Goal: Answer question/provide support

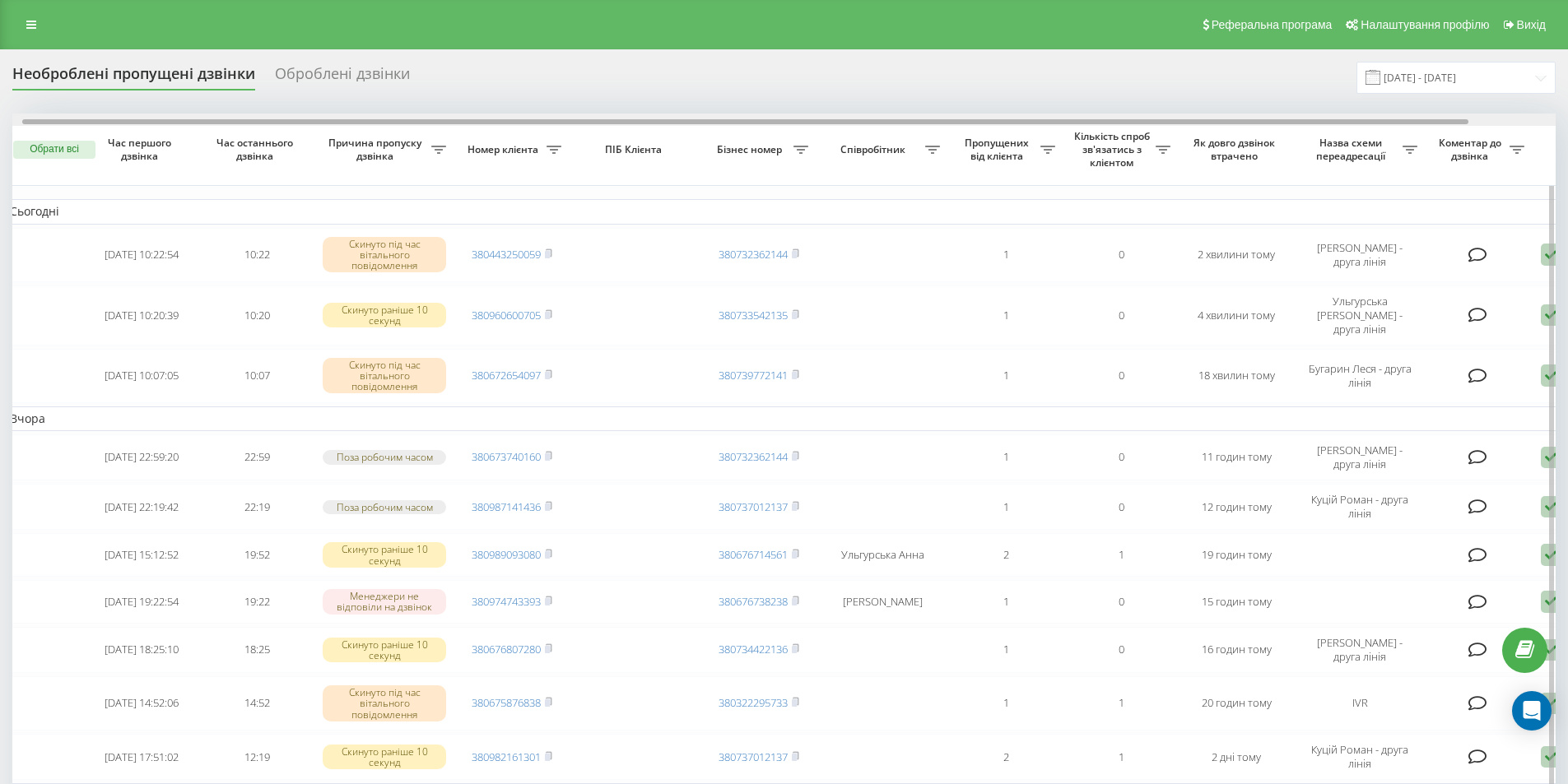
scroll to position [0, 102]
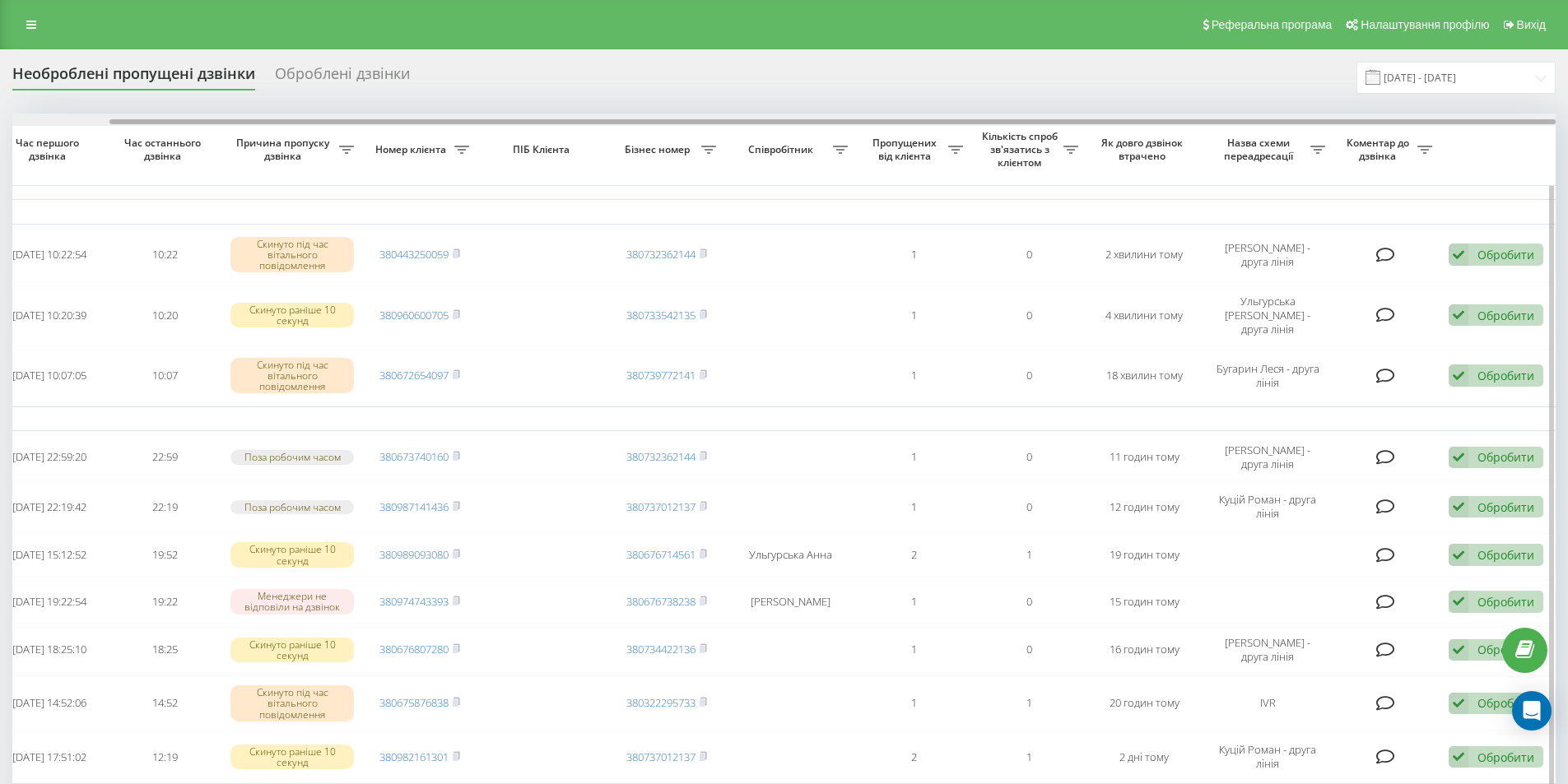
drag, startPoint x: 764, startPoint y: 121, endPoint x: 1376, endPoint y: 118, distance: 612.0
click at [1376, 118] on div at bounding box center [784, 119] width 1543 height 13
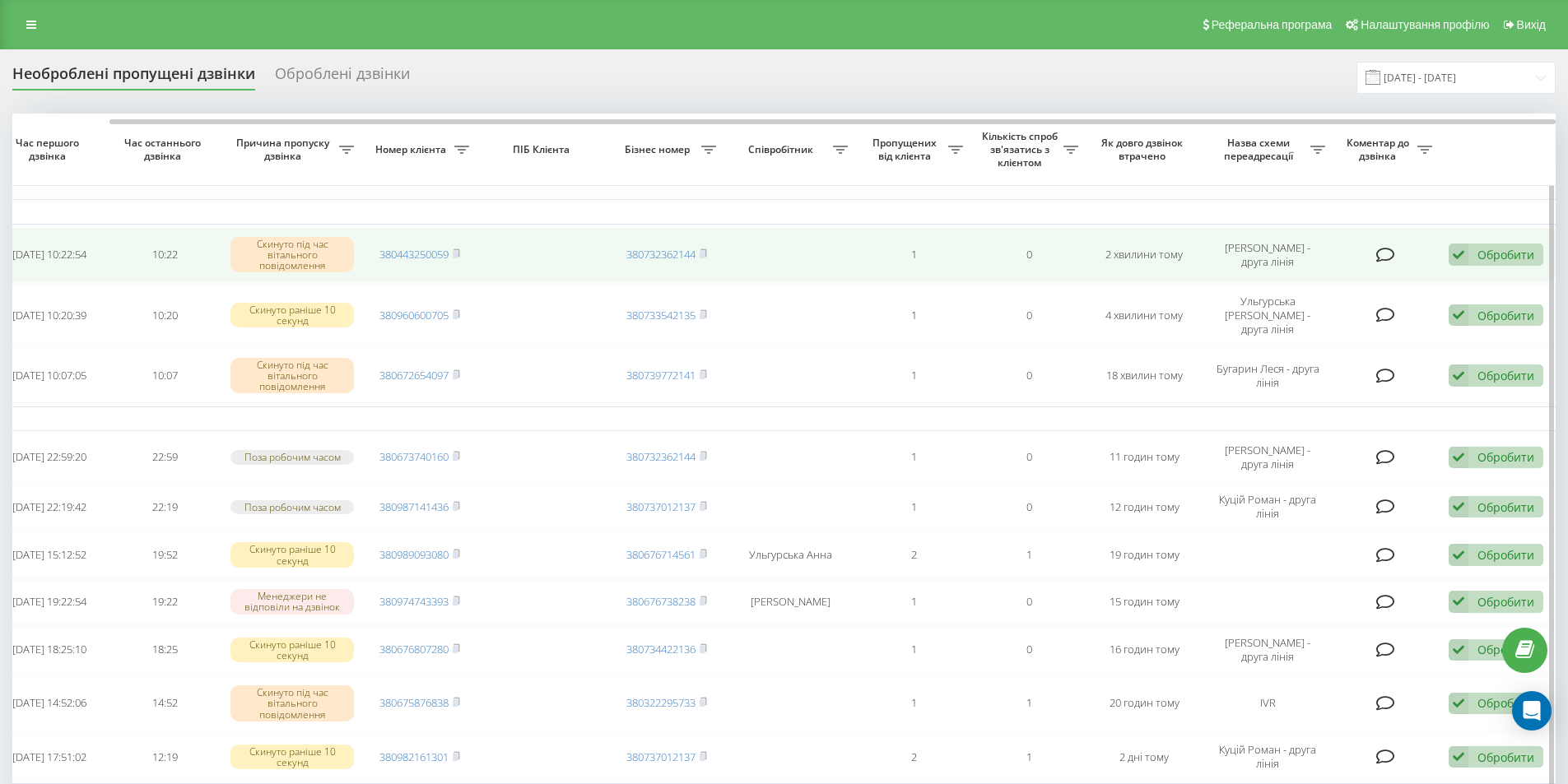
click at [1509, 256] on div "Обробити" at bounding box center [1506, 255] width 57 height 16
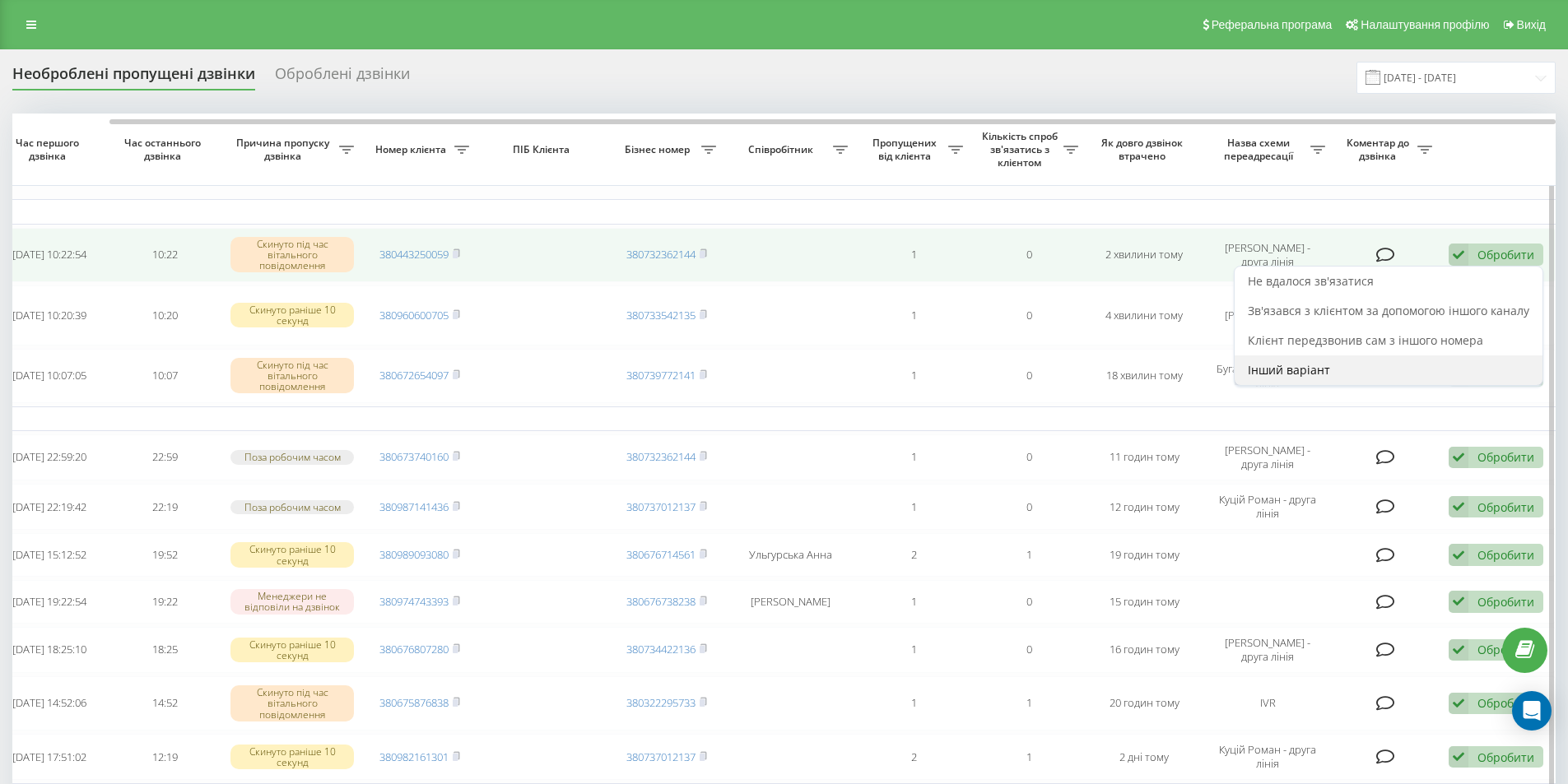
click at [1301, 365] on span "Інший варіант" at bounding box center [1289, 369] width 83 height 16
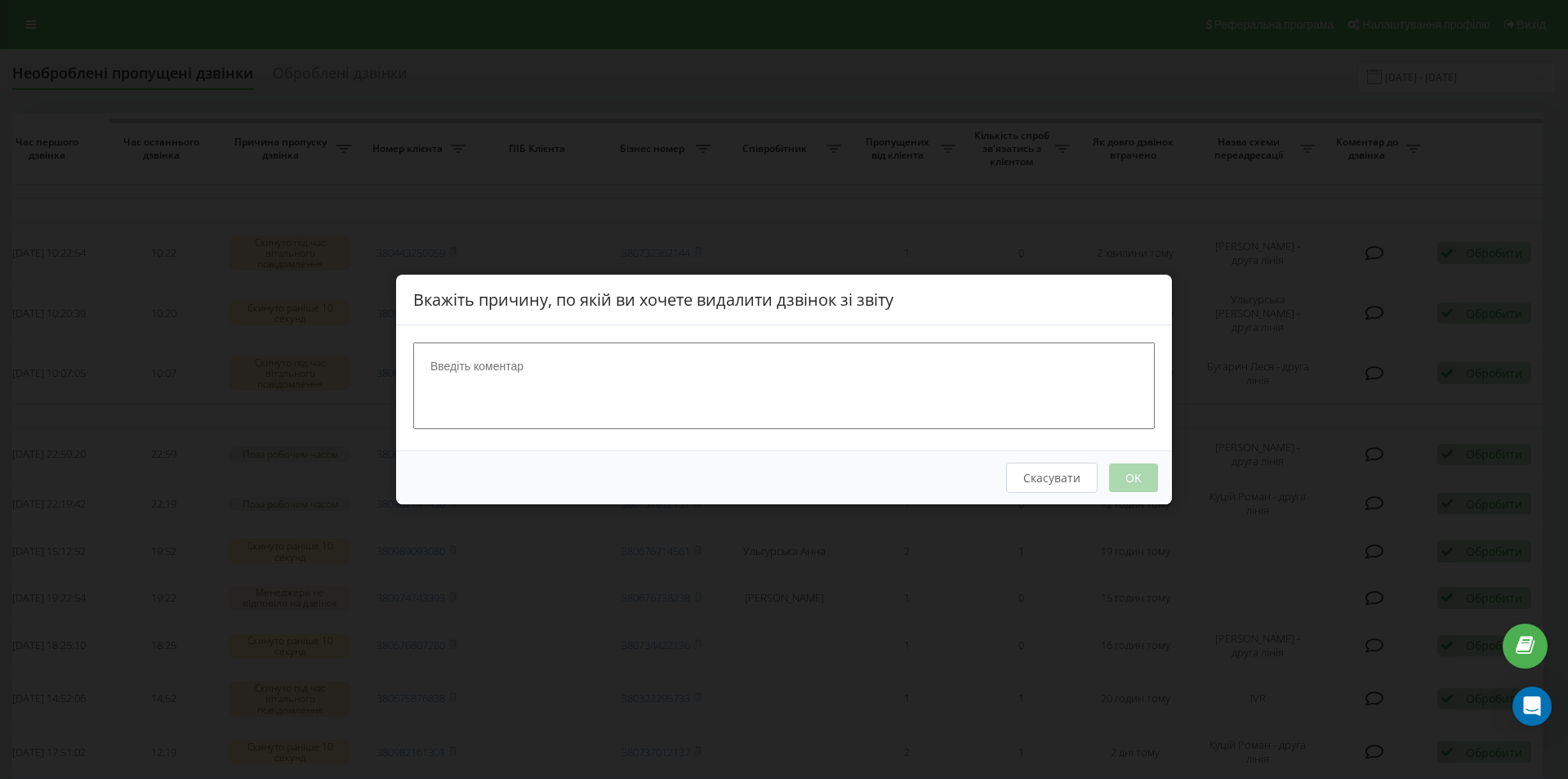
click at [695, 354] on textarea at bounding box center [784, 386] width 741 height 87
type textarea "шахраї"
click at [1146, 473] on button "OK" at bounding box center [1134, 477] width 49 height 28
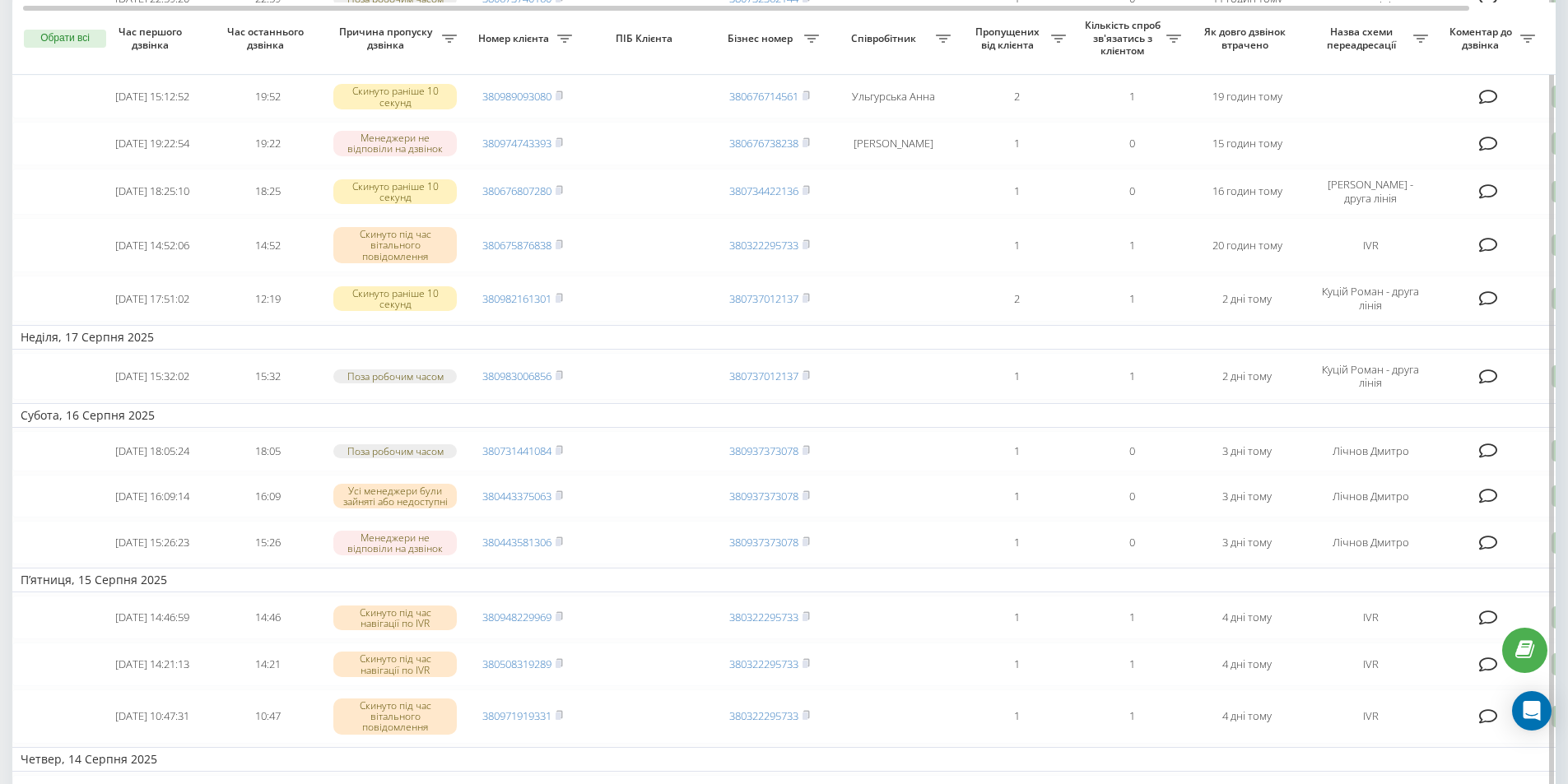
scroll to position [0, 0]
